Goal: Book appointment/travel/reservation

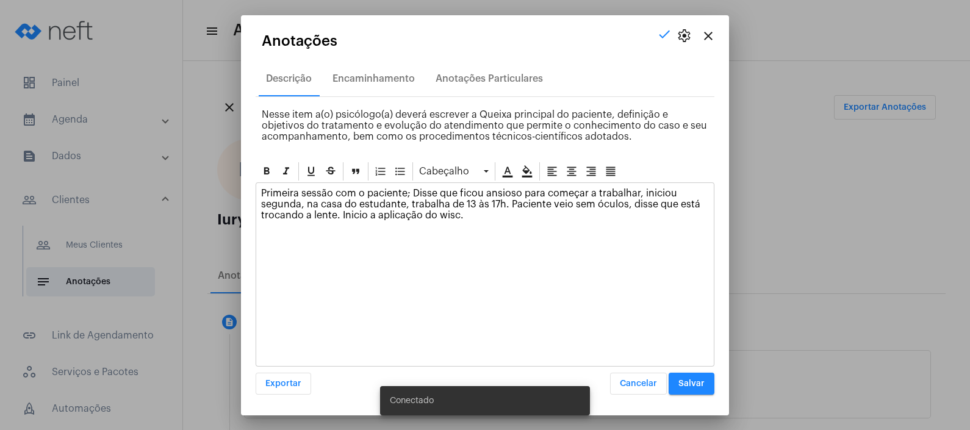
scroll to position [71, 0]
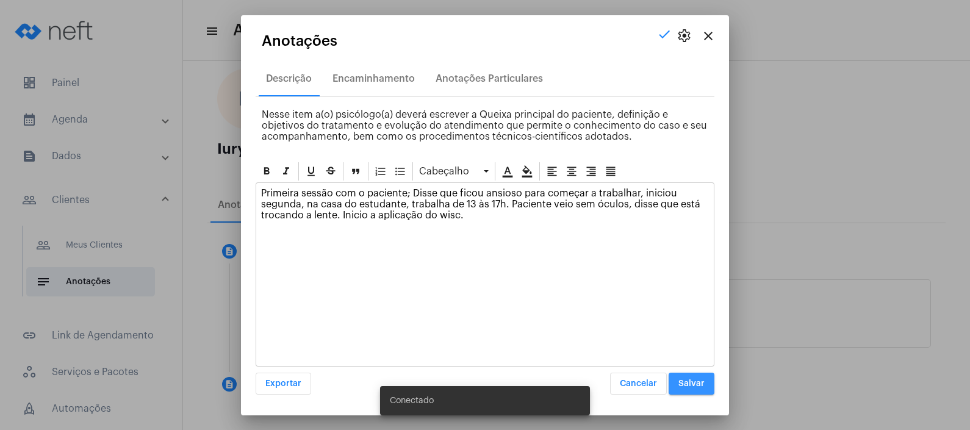
click at [683, 392] on button "Salvar" at bounding box center [691, 384] width 46 height 22
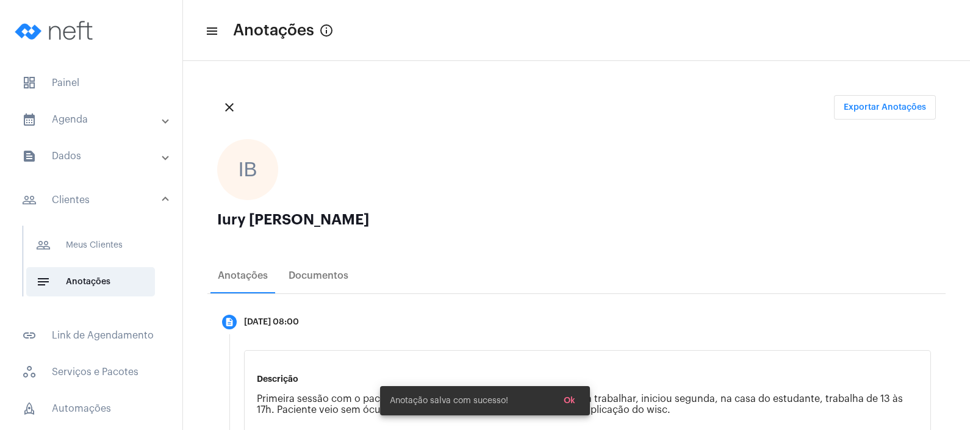
click at [76, 113] on mat-panel-title "calendar_month_outlined Agenda" at bounding box center [92, 119] width 141 height 15
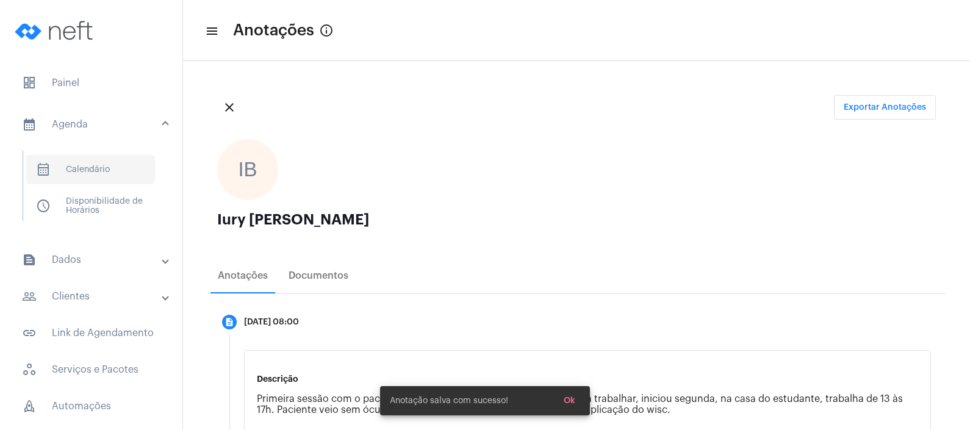
click at [82, 166] on span "calendar_month_outlined Calendário" at bounding box center [90, 169] width 129 height 29
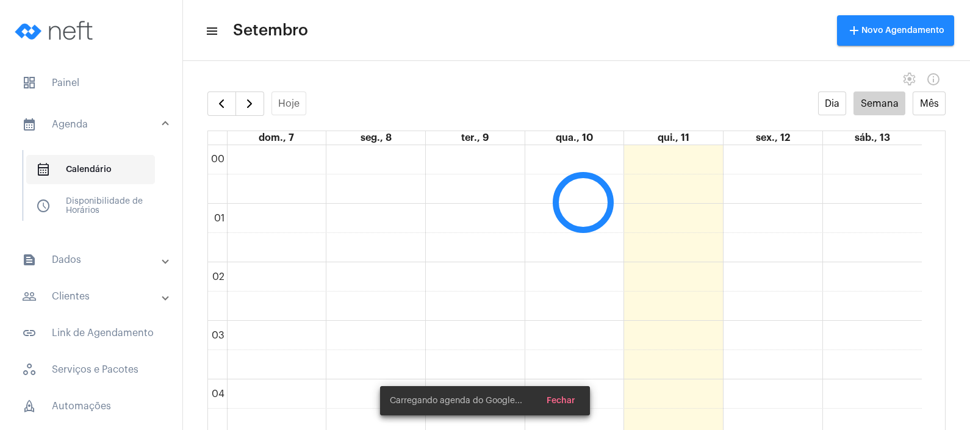
scroll to position [351, 0]
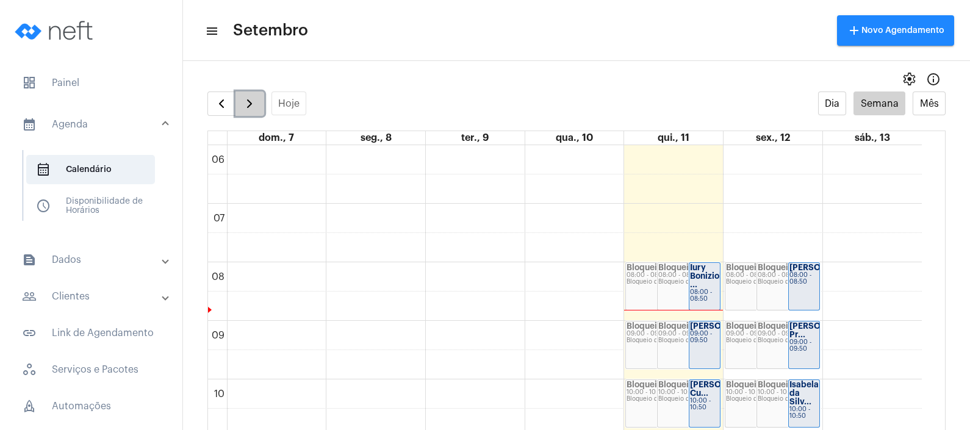
click at [249, 99] on span "button" at bounding box center [249, 103] width 15 height 15
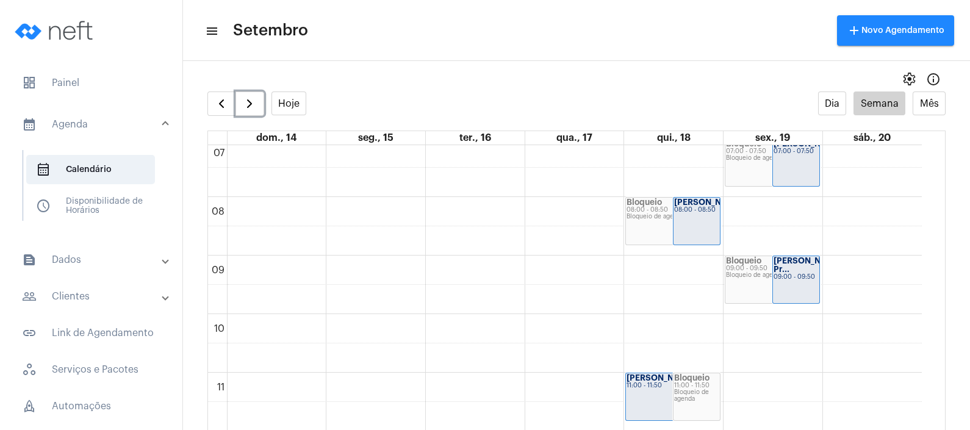
scroll to position [403, 0]
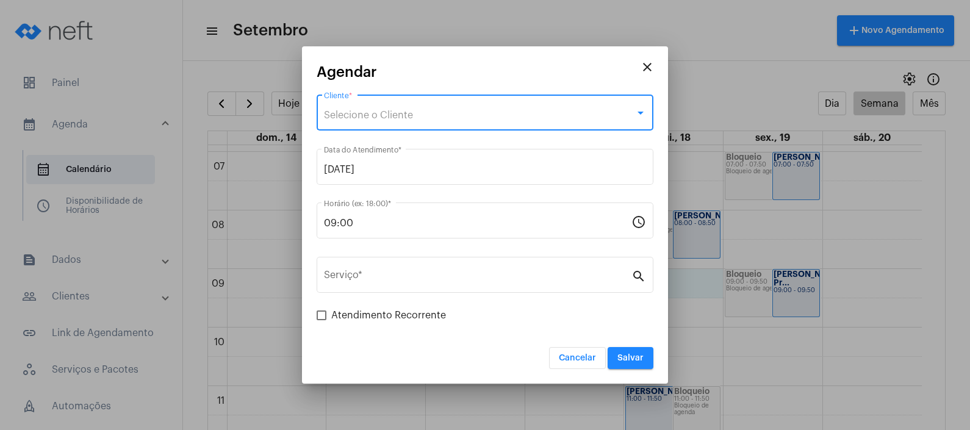
click at [479, 118] on div "Selecione o Cliente" at bounding box center [479, 115] width 311 height 11
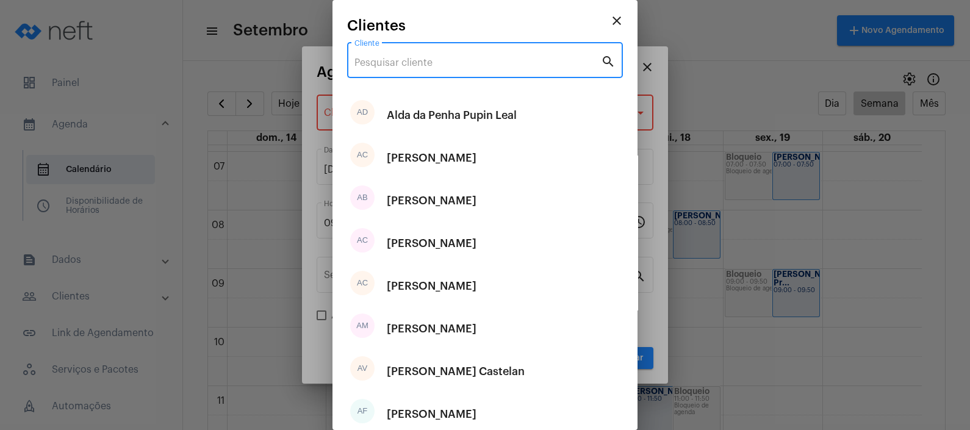
click at [473, 58] on input "Cliente" at bounding box center [477, 62] width 246 height 11
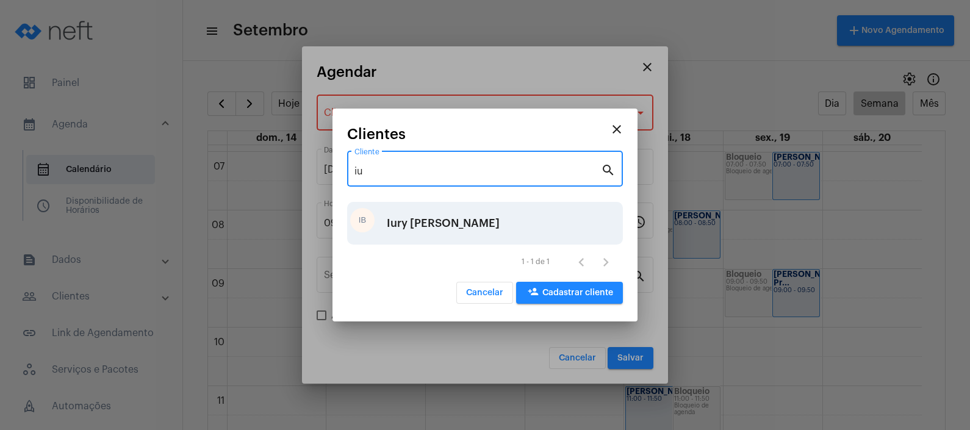
type input "iu"
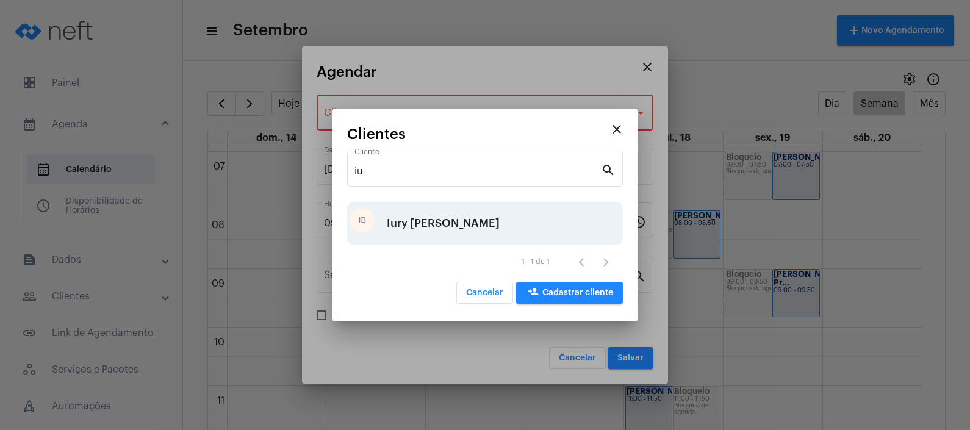
click at [429, 231] on div "Iury [PERSON_NAME]" at bounding box center [443, 223] width 113 height 37
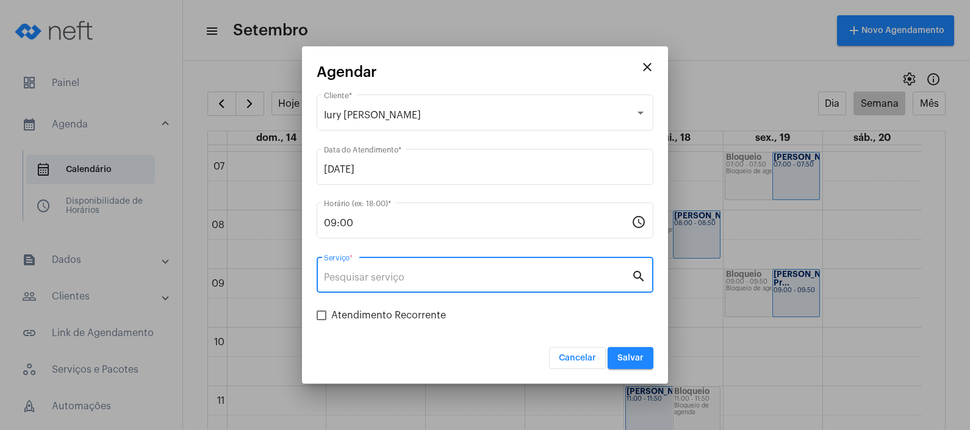
click at [407, 272] on input "Serviço *" at bounding box center [477, 277] width 307 height 11
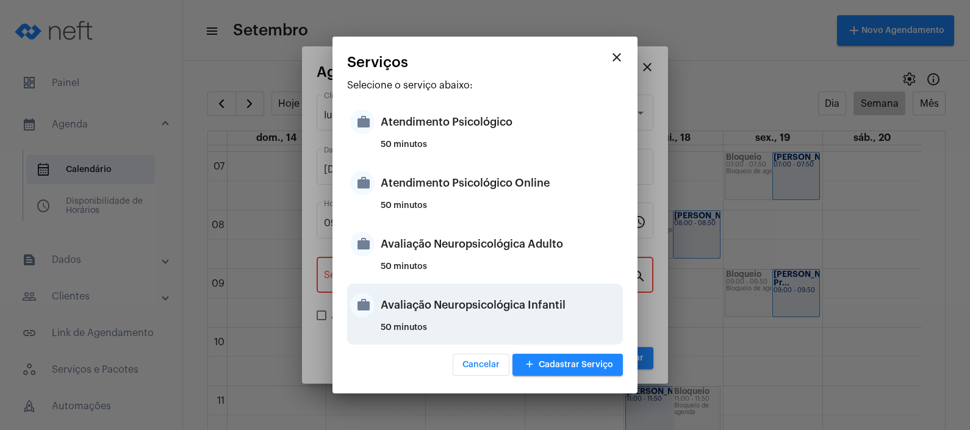
click at [439, 320] on div "Avaliação Neuropsicológica Infantil" at bounding box center [500, 305] width 239 height 37
type input "Avaliação Neuropsicológica Infantil"
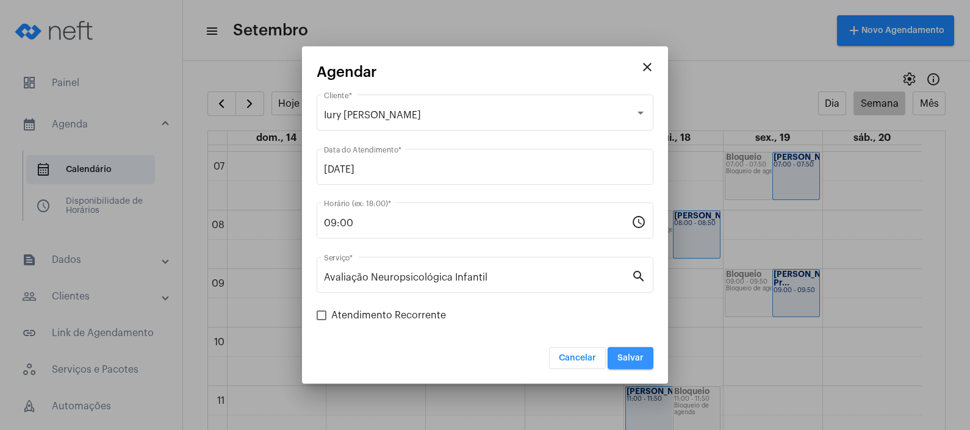
click at [628, 357] on span "Salvar" at bounding box center [630, 358] width 26 height 9
